Goal: Navigation & Orientation: Find specific page/section

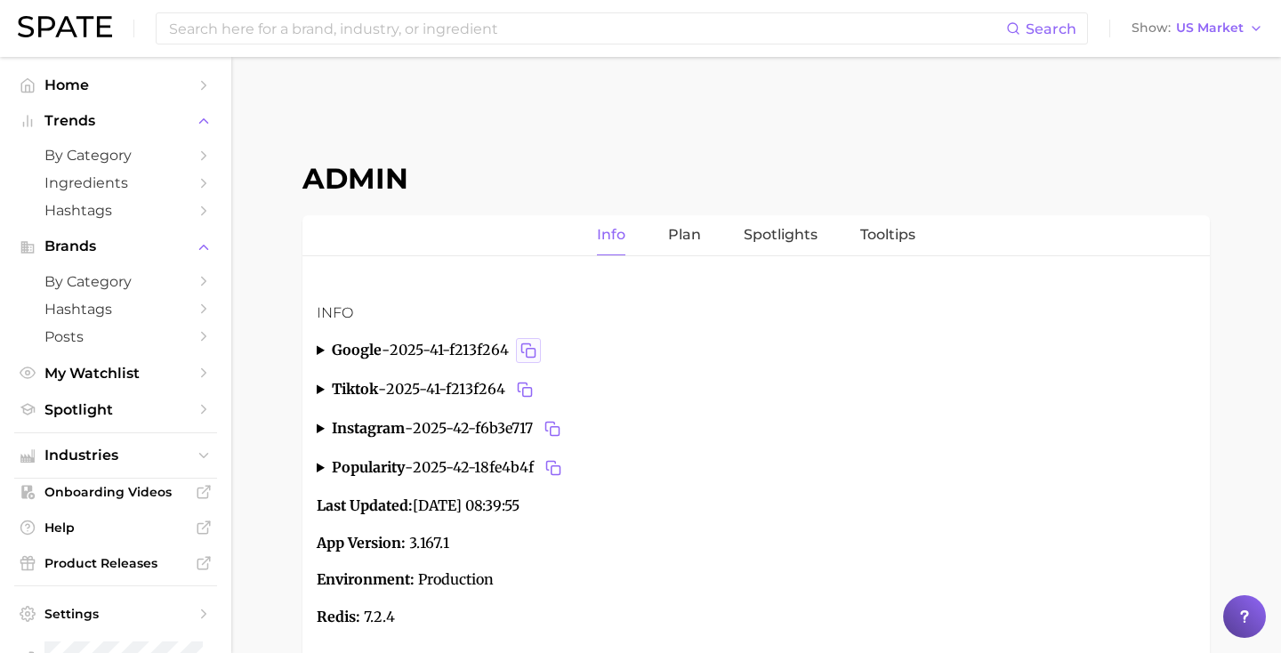
click at [534, 349] on rect "Copy 2025-41-f213f264 to clipboard" at bounding box center [530, 353] width 9 height 9
click at [533, 391] on icon "Copy 2025-41-f213f264 to clipboard" at bounding box center [525, 389] width 16 height 16
click at [559, 427] on rect "Copy 2025-42-f6b3e717 to clipboard" at bounding box center [554, 431] width 9 height 9
click at [560, 469] on icon "Copy 2025-42-18fe4b4f to clipboard" at bounding box center [553, 468] width 16 height 16
click at [521, 350] on button "Copy 2025-41-f213f264 to clipboard" at bounding box center [528, 350] width 25 height 25
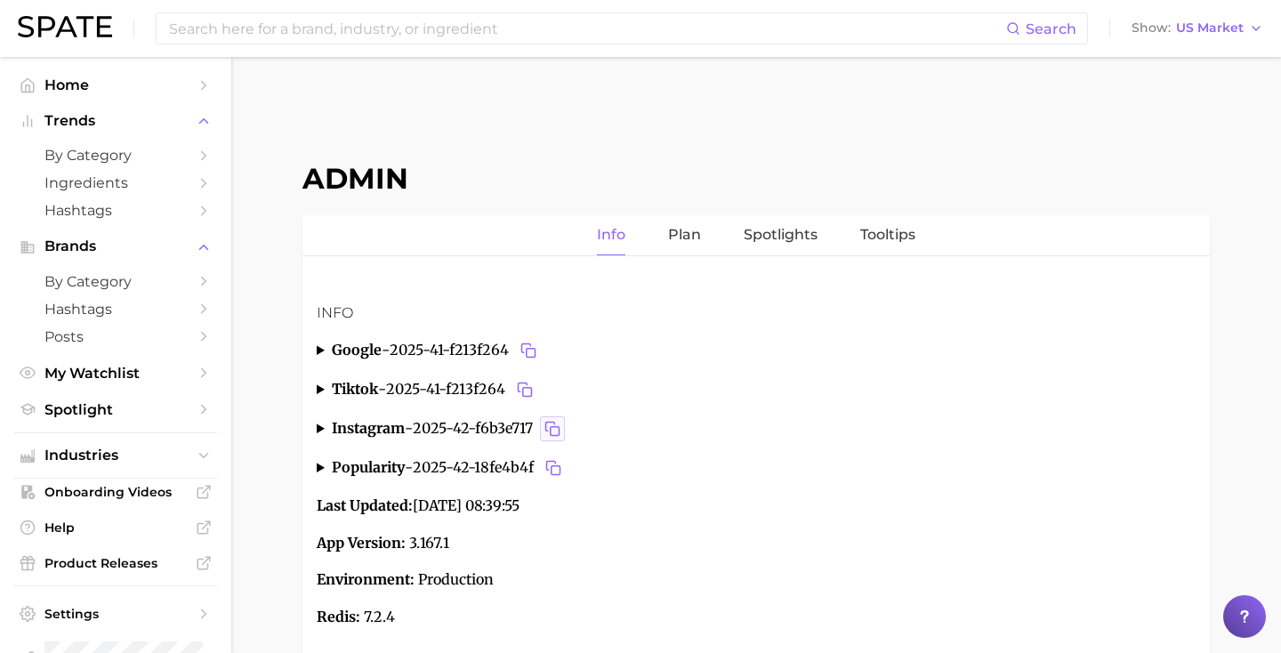
click at [560, 430] on icon "Copy 2025-42-f6b3e717 to clipboard" at bounding box center [552, 429] width 16 height 16
click at [560, 471] on rect "Copy 2025-42-18fe4b4f to clipboard" at bounding box center [555, 470] width 9 height 9
